Goal: Task Accomplishment & Management: Use online tool/utility

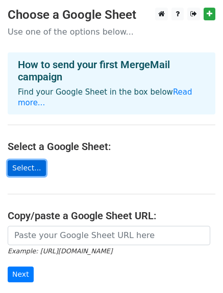
click at [21, 160] on link "Select..." at bounding box center [27, 168] width 38 height 16
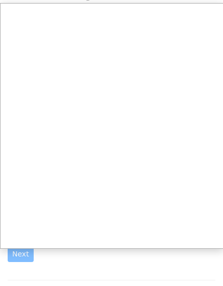
scroll to position [20, 0]
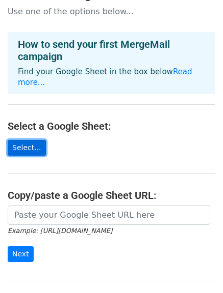
click at [31, 140] on link "Select..." at bounding box center [27, 148] width 38 height 16
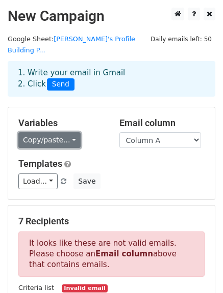
click at [60, 132] on link "Copy/paste..." at bounding box center [49, 140] width 62 height 16
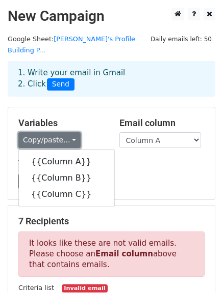
click at [58, 132] on link "Copy/paste..." at bounding box center [49, 140] width 62 height 16
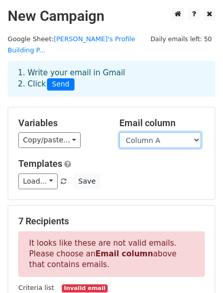
click at [166, 132] on select "Column A Column B Column C" at bounding box center [159, 140] width 81 height 16
select select "Column C"
click at [119, 132] on select "Column A Column B Column C" at bounding box center [159, 140] width 81 height 16
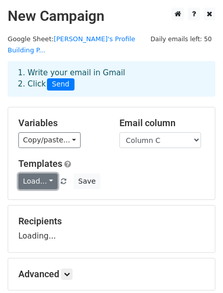
click at [49, 174] on link "Load..." at bounding box center [37, 182] width 39 height 16
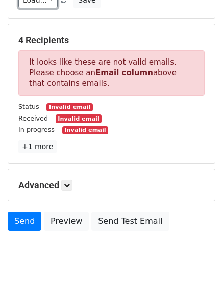
scroll to position [194, 0]
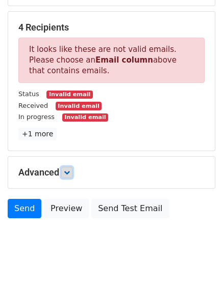
click at [70, 170] on icon at bounding box center [67, 173] width 6 height 6
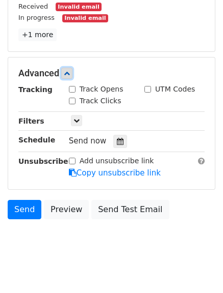
scroll to position [294, 0]
